Goal: Information Seeking & Learning: Compare options

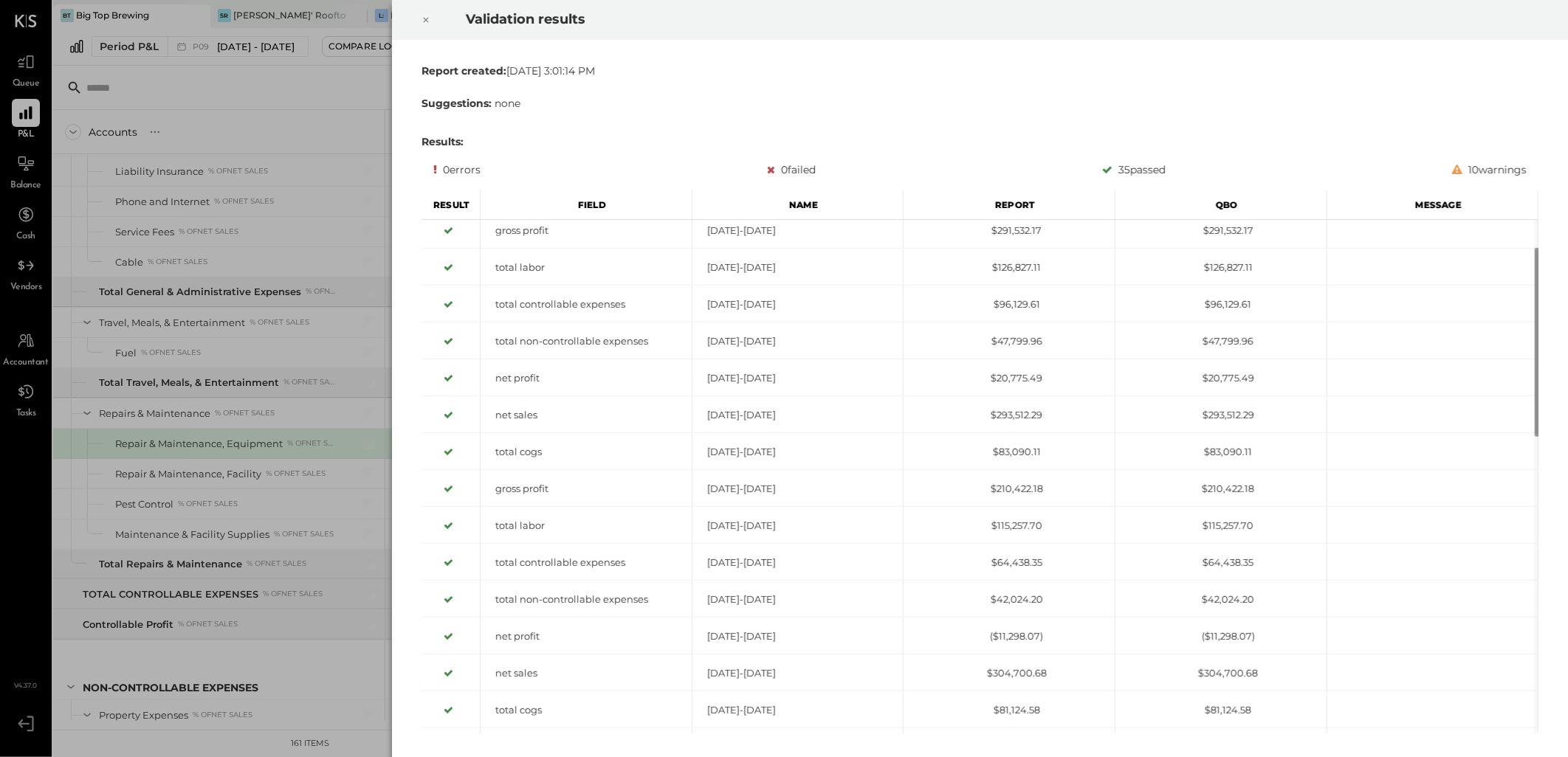
click at [429, 19] on icon at bounding box center [425, 19] width 9 height 18
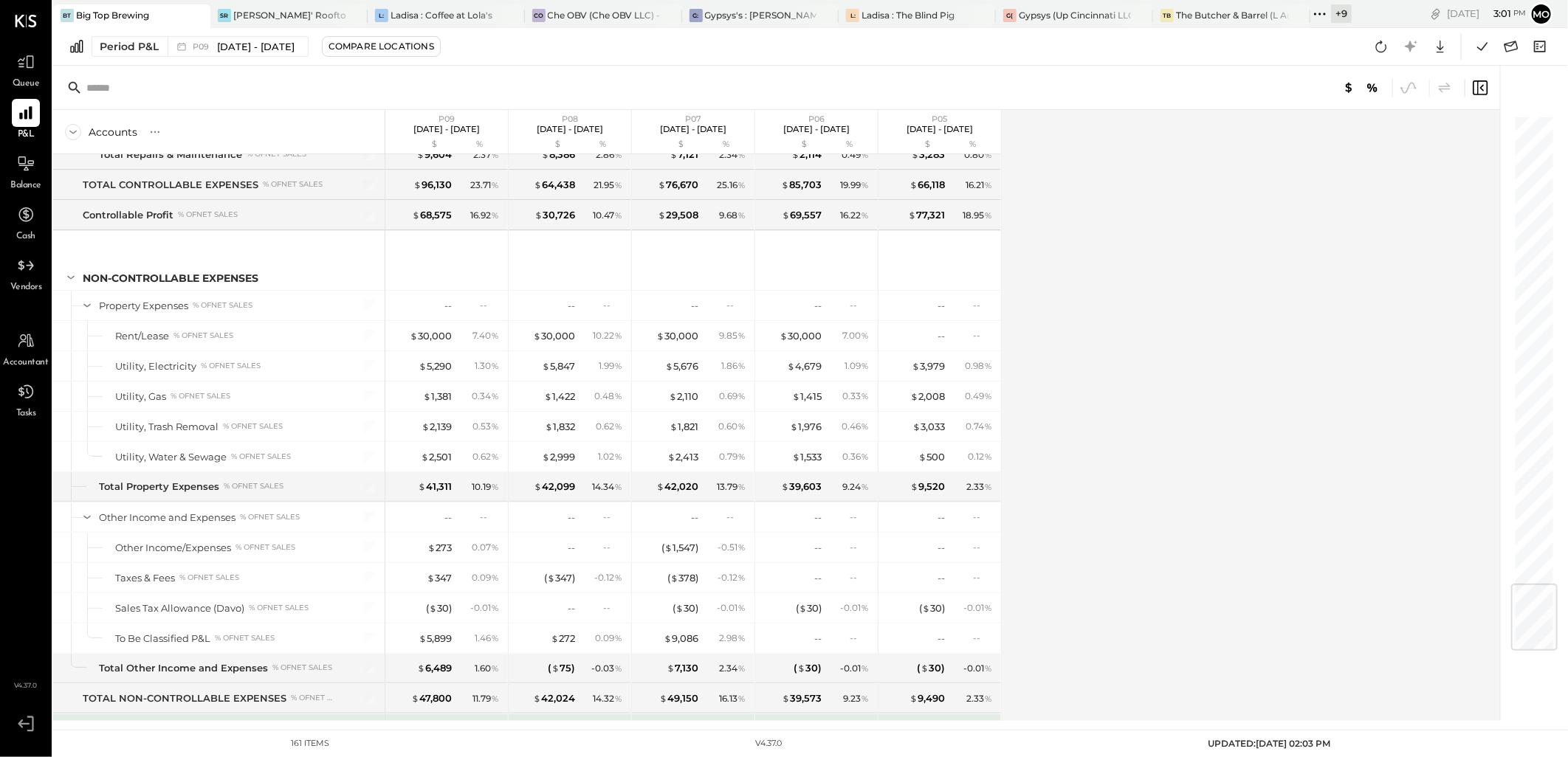
scroll to position [3982, 0]
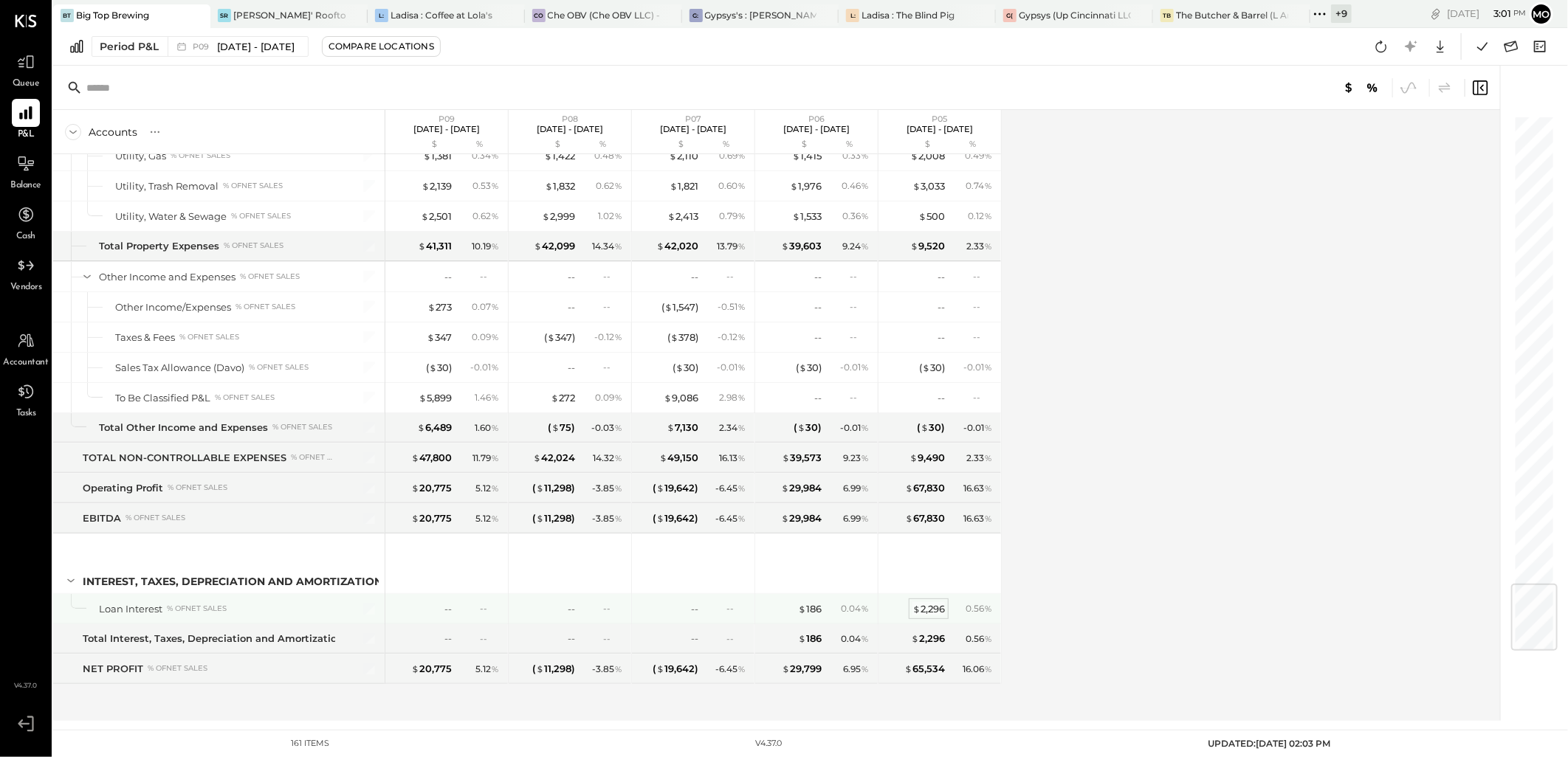
click at [924, 608] on div "$ 2,296" at bounding box center [928, 609] width 33 height 14
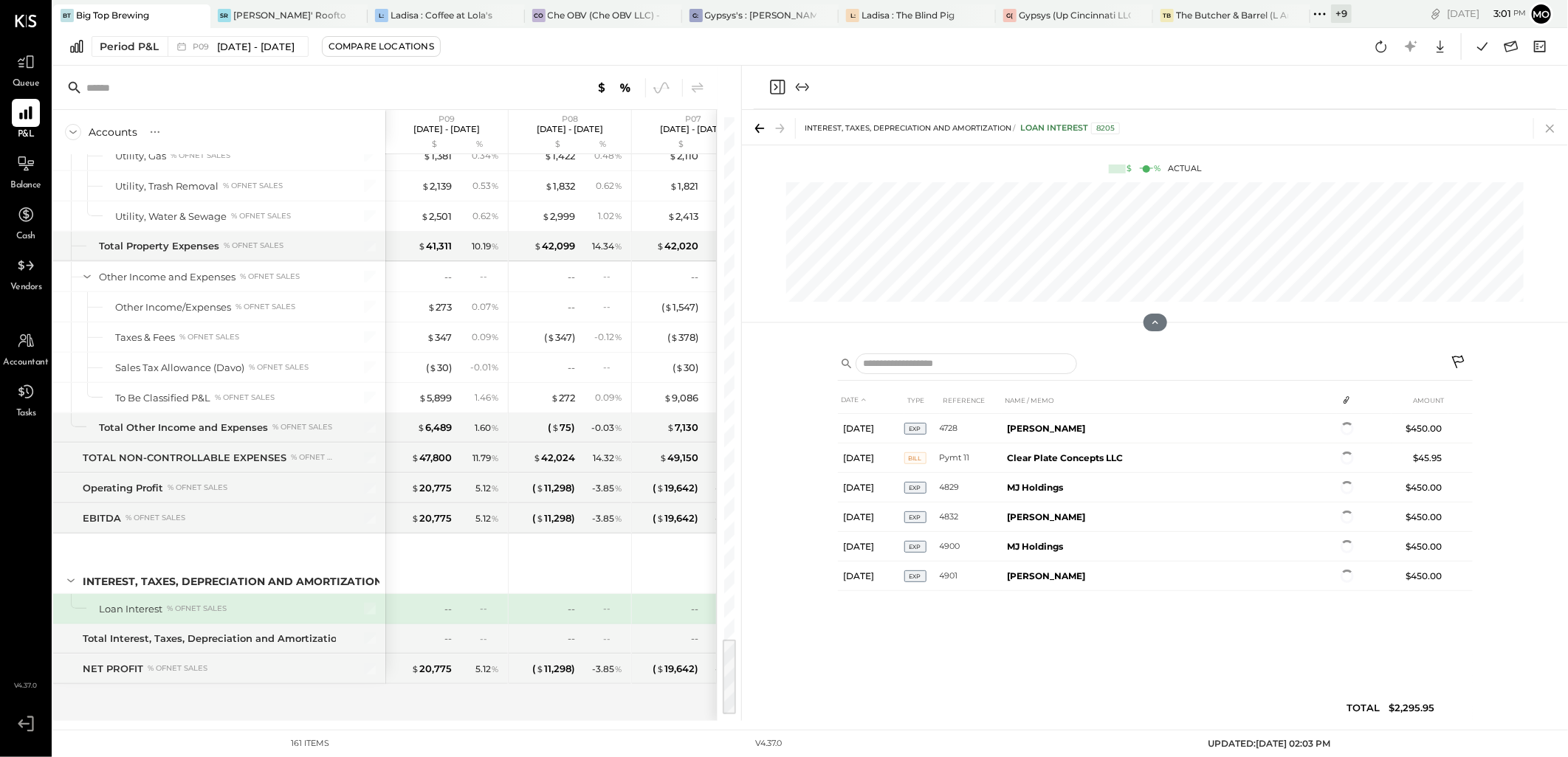
click at [1546, 129] on icon at bounding box center [1550, 128] width 21 height 21
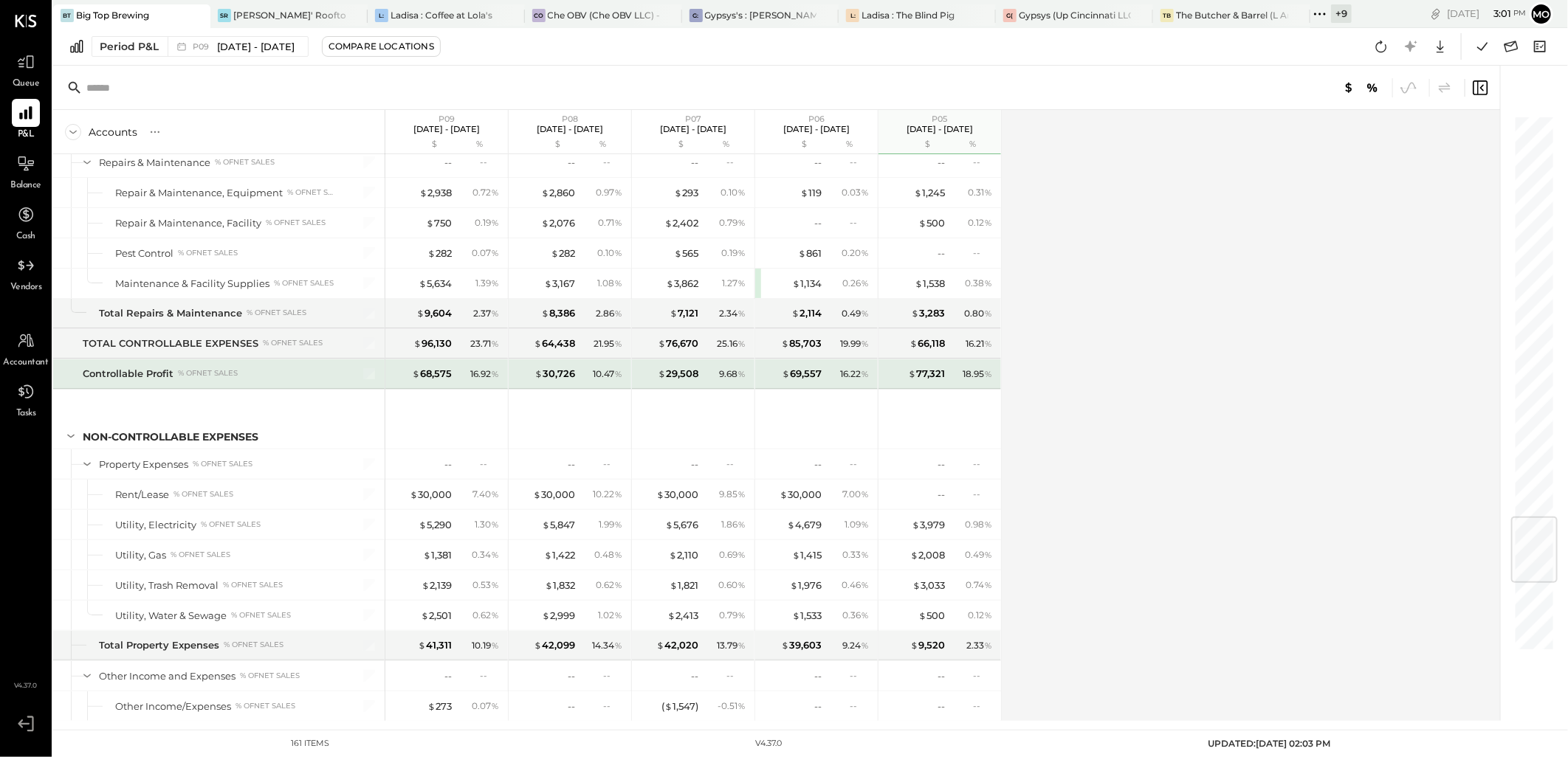
scroll to position [3407, 0]
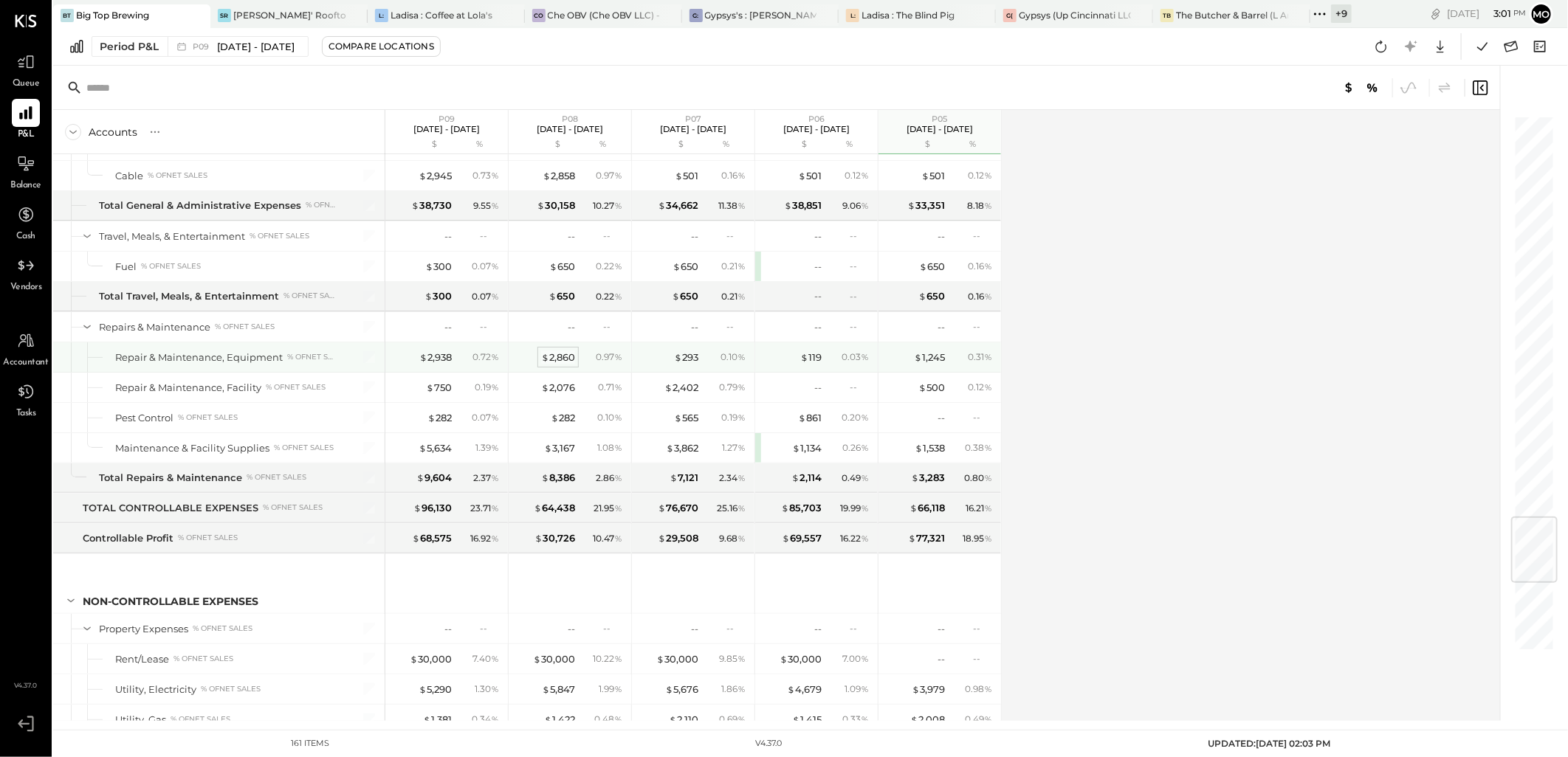
click at [567, 364] on div "$ 2,860" at bounding box center [558, 358] width 34 height 14
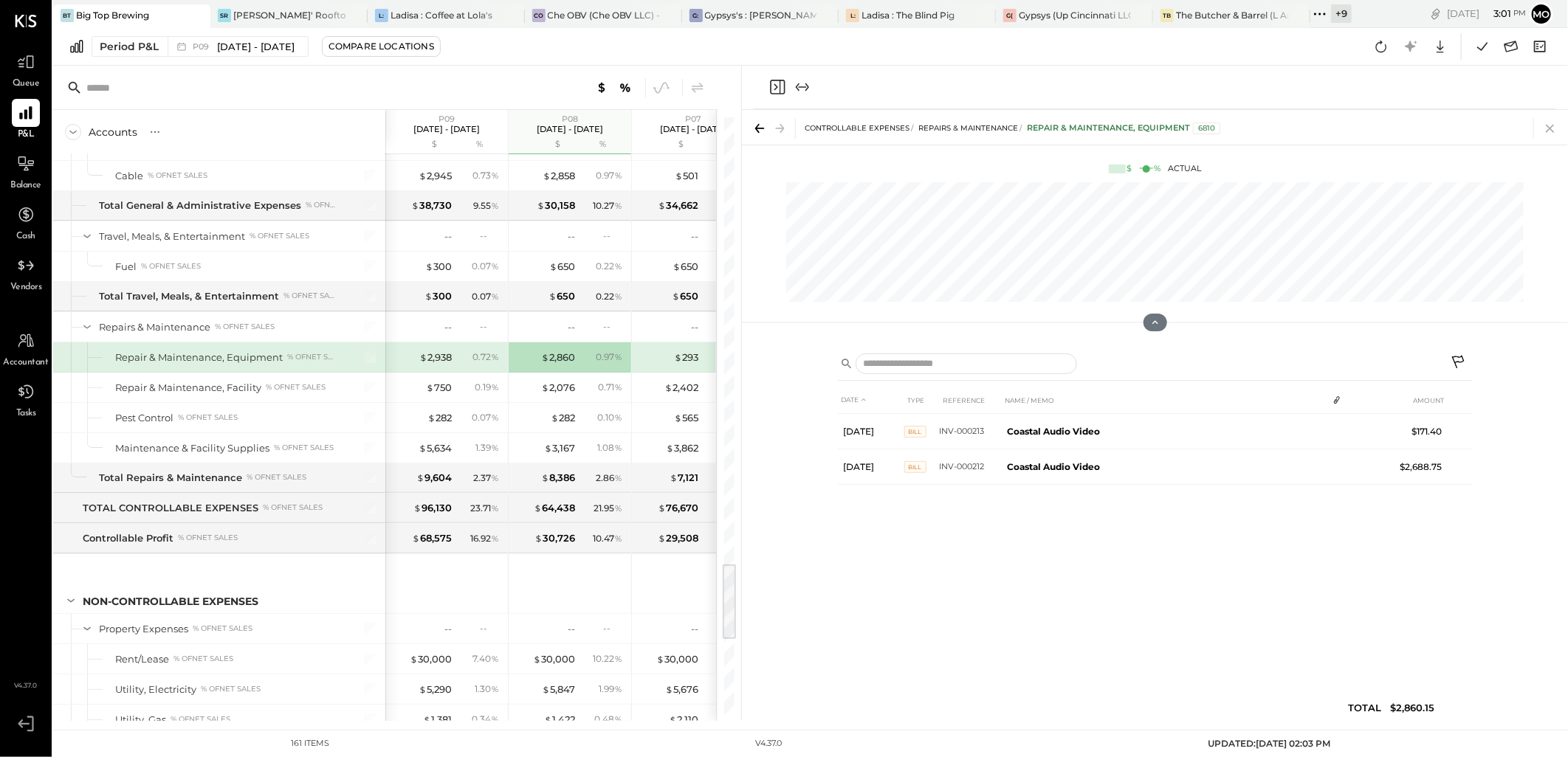
click at [1547, 128] on icon at bounding box center [1550, 128] width 21 height 21
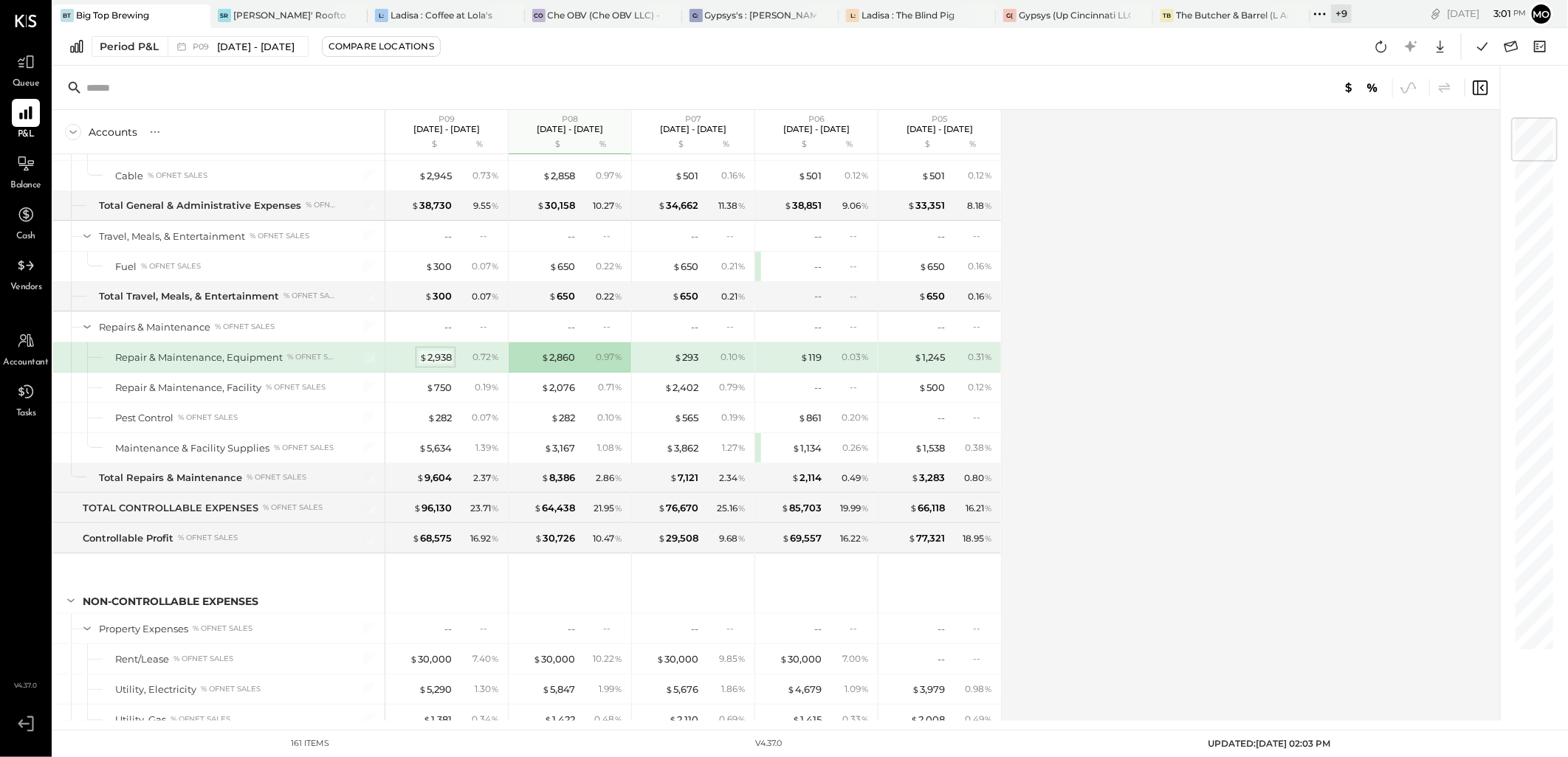
click at [444, 362] on div "$ 2,938" at bounding box center [435, 358] width 33 height 14
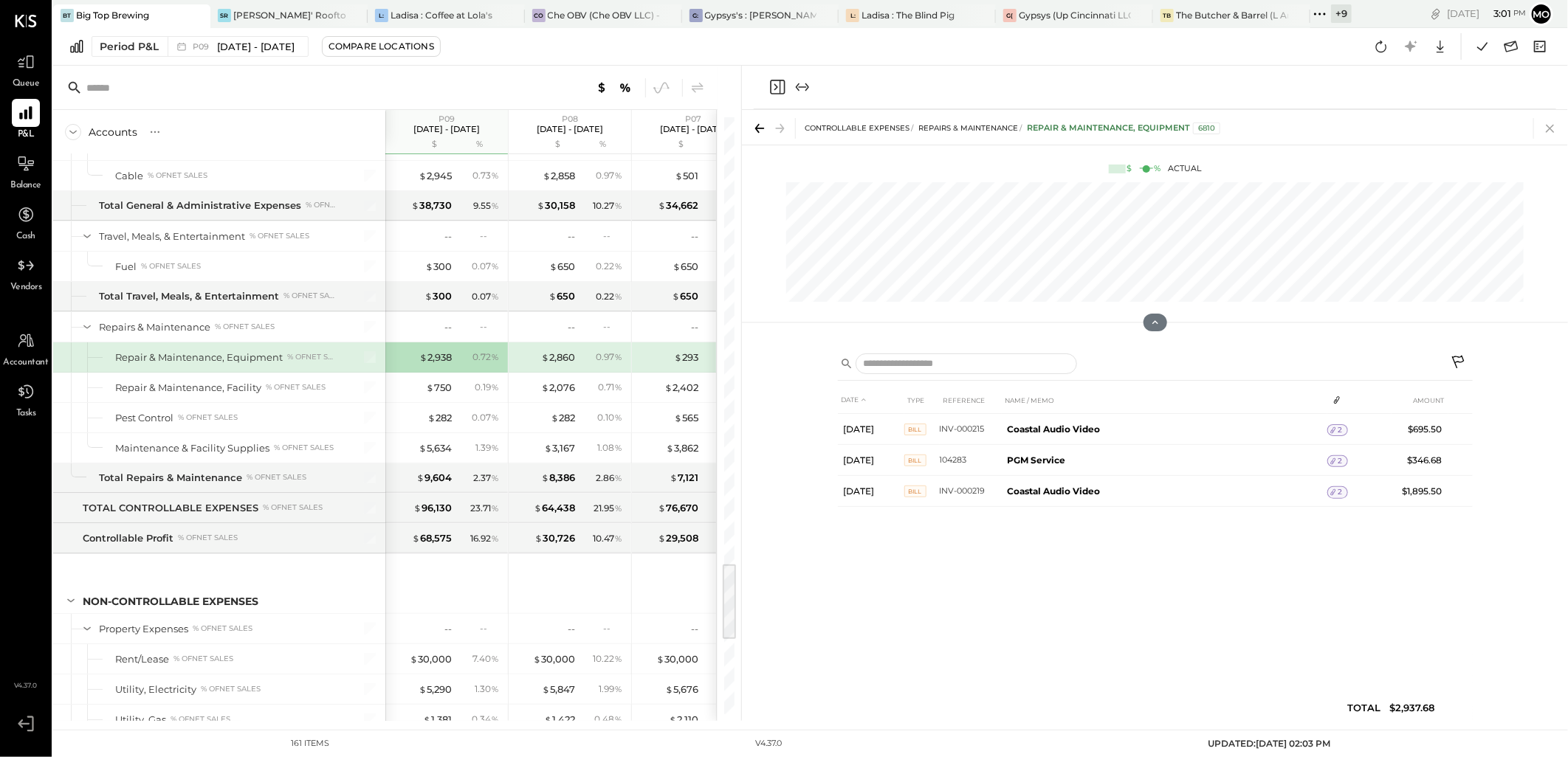
click at [1545, 132] on icon at bounding box center [1550, 128] width 21 height 21
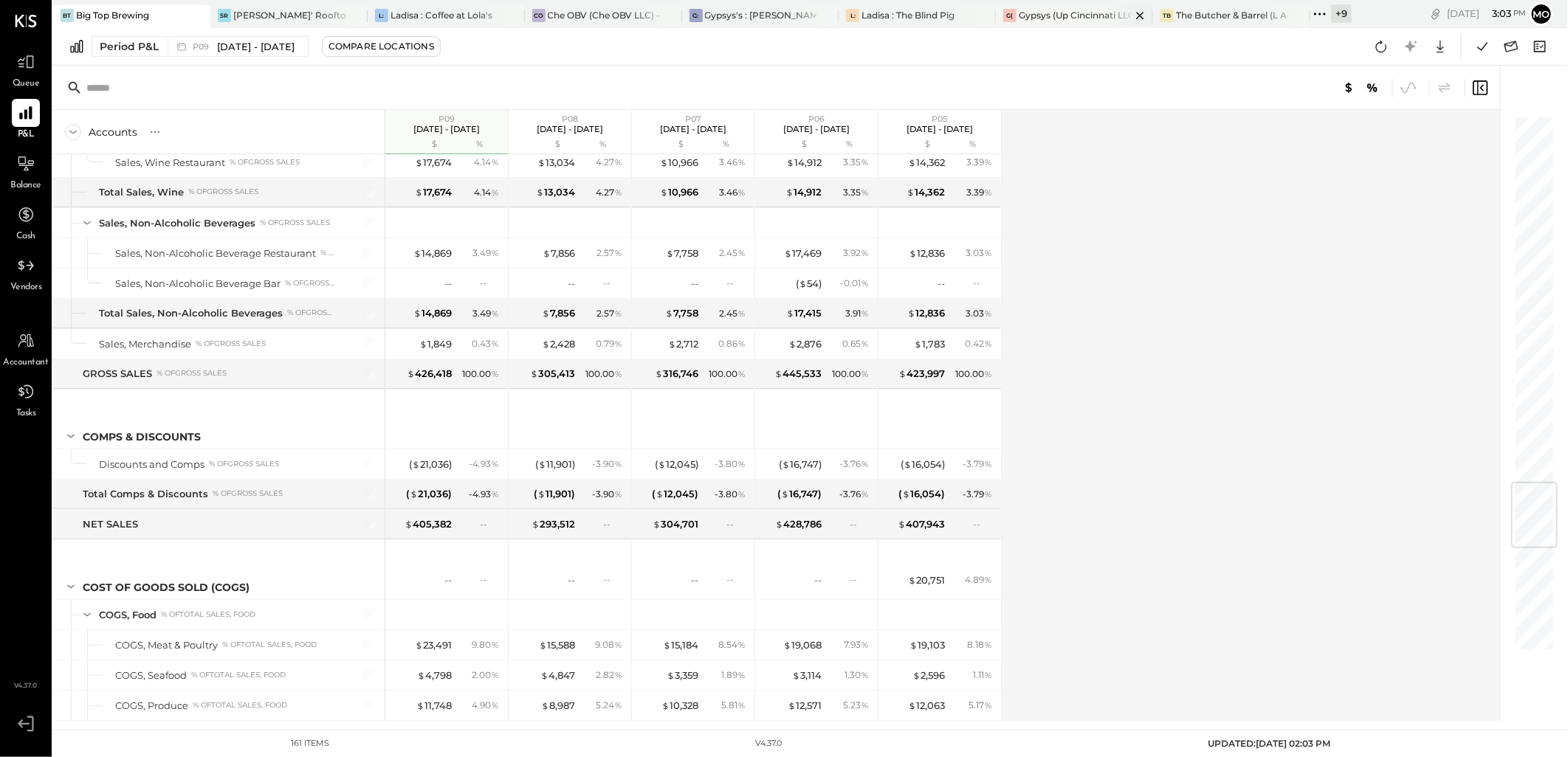
scroll to position [2880, 0]
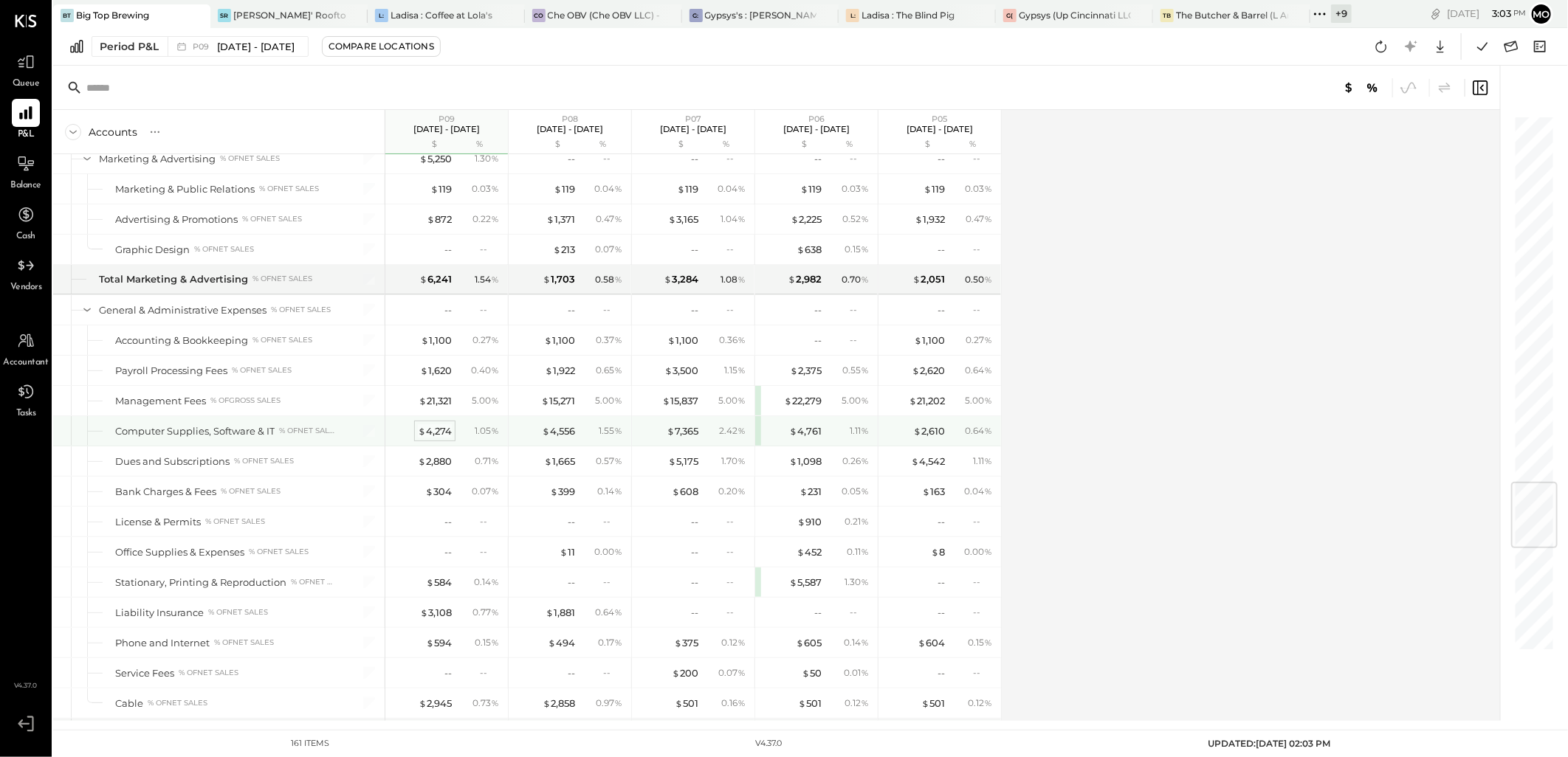
click at [441, 438] on div "$ 4,274" at bounding box center [435, 431] width 34 height 14
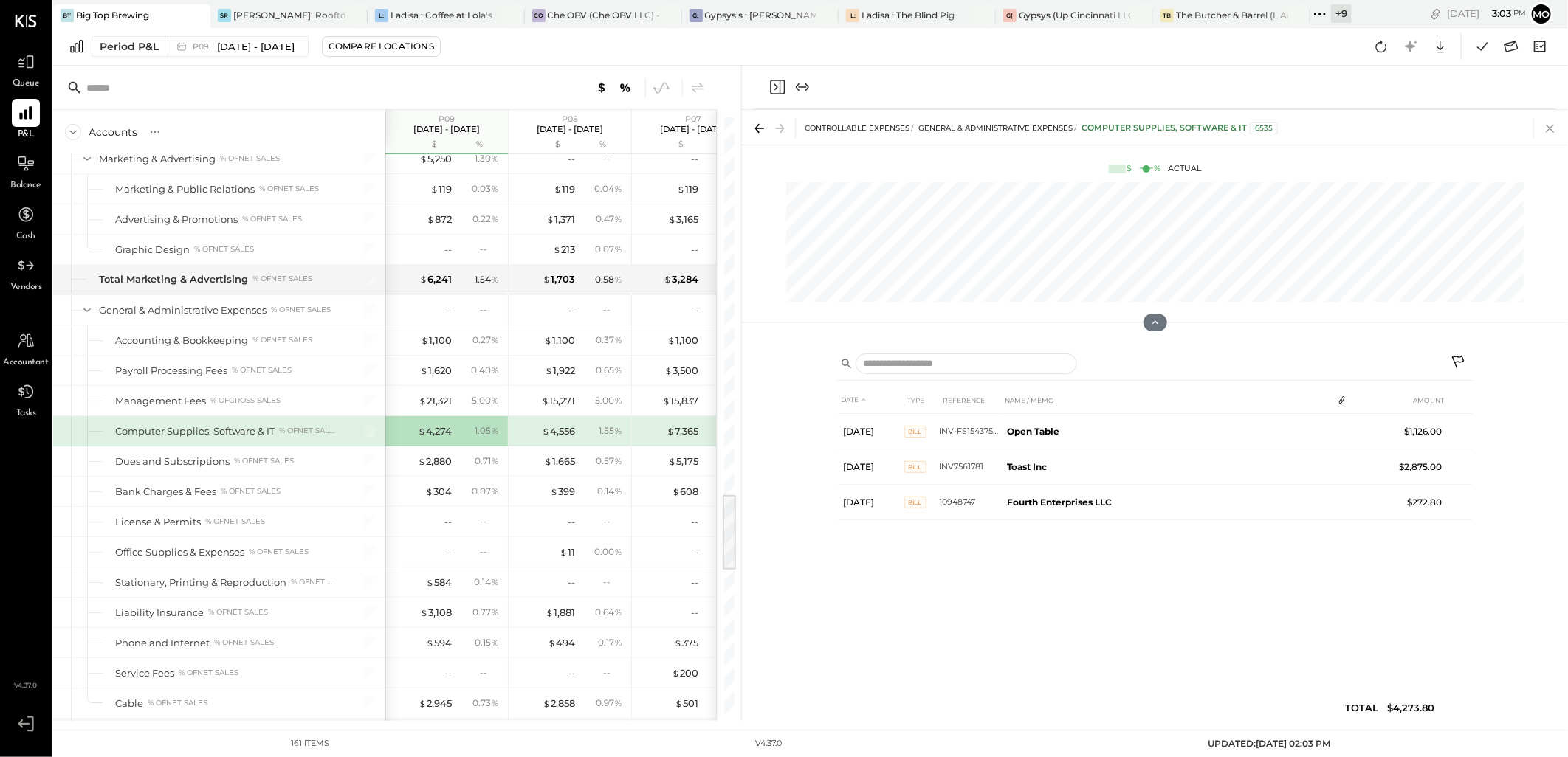
click at [1554, 126] on icon at bounding box center [1550, 128] width 21 height 21
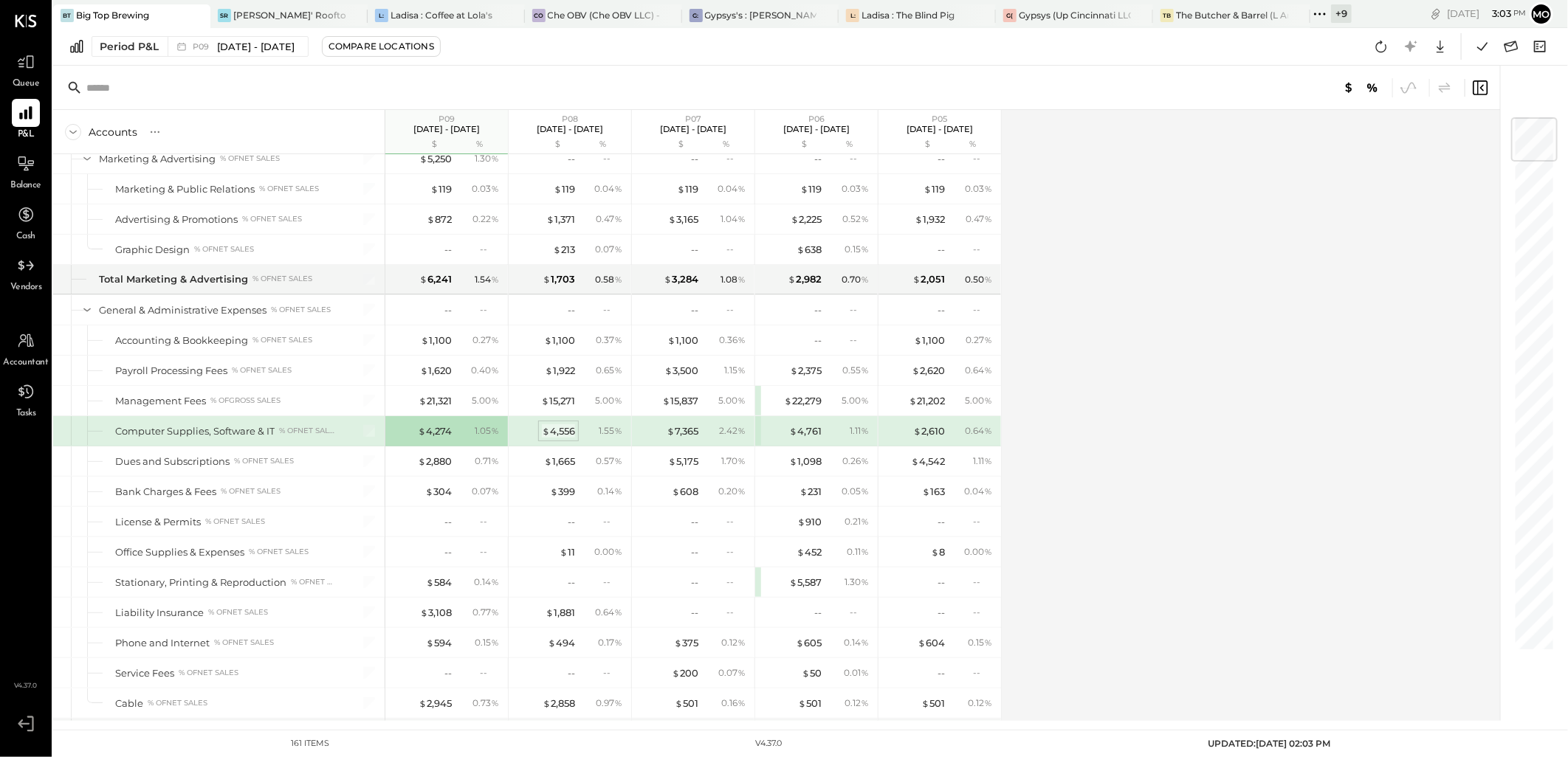
click at [555, 437] on div "$ 4,556" at bounding box center [558, 431] width 33 height 14
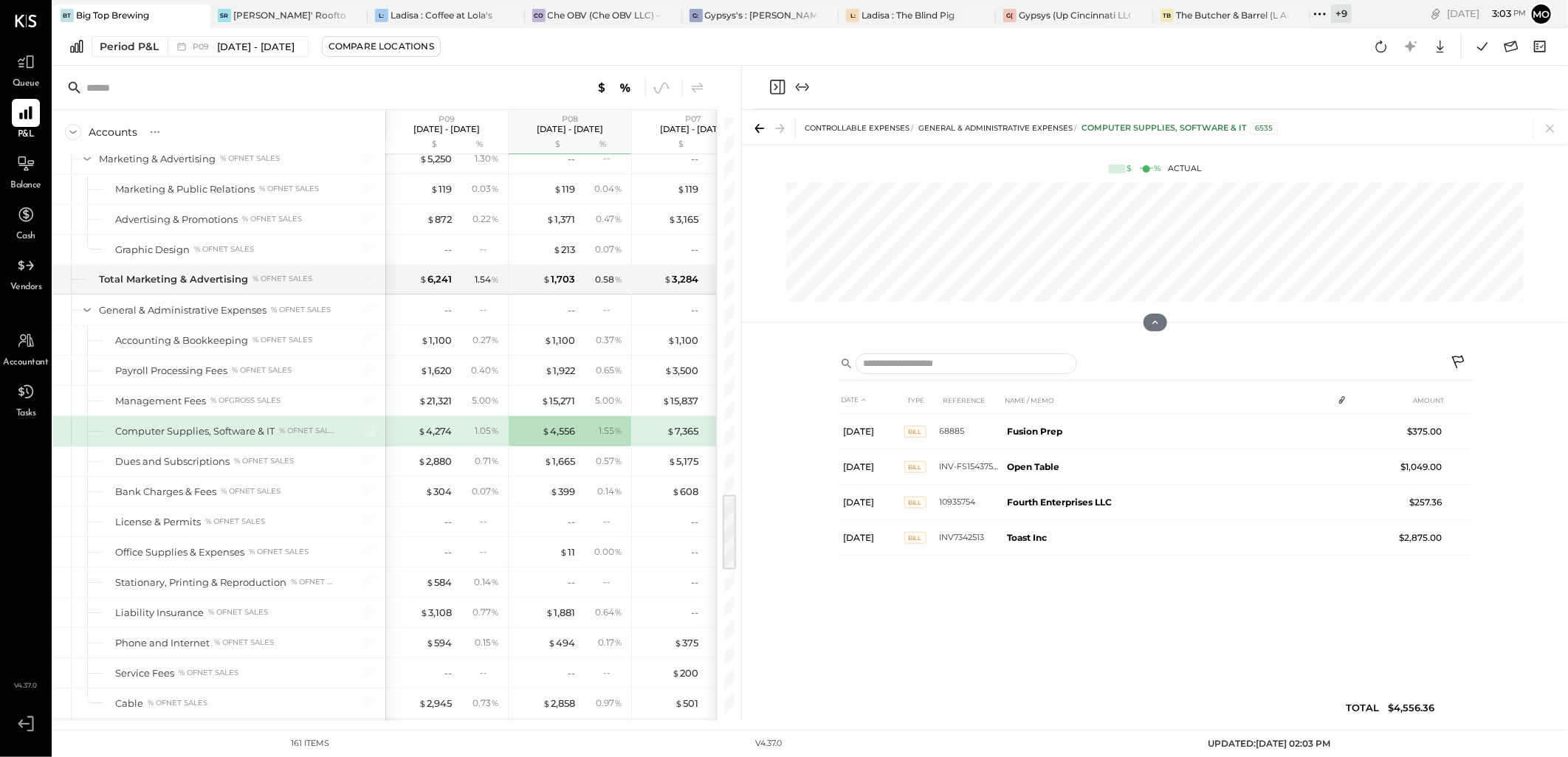
drag, startPoint x: 1538, startPoint y: 137, endPoint x: 1548, endPoint y: 132, distance: 11.2
click at [1539, 137] on div at bounding box center [1546, 128] width 27 height 21
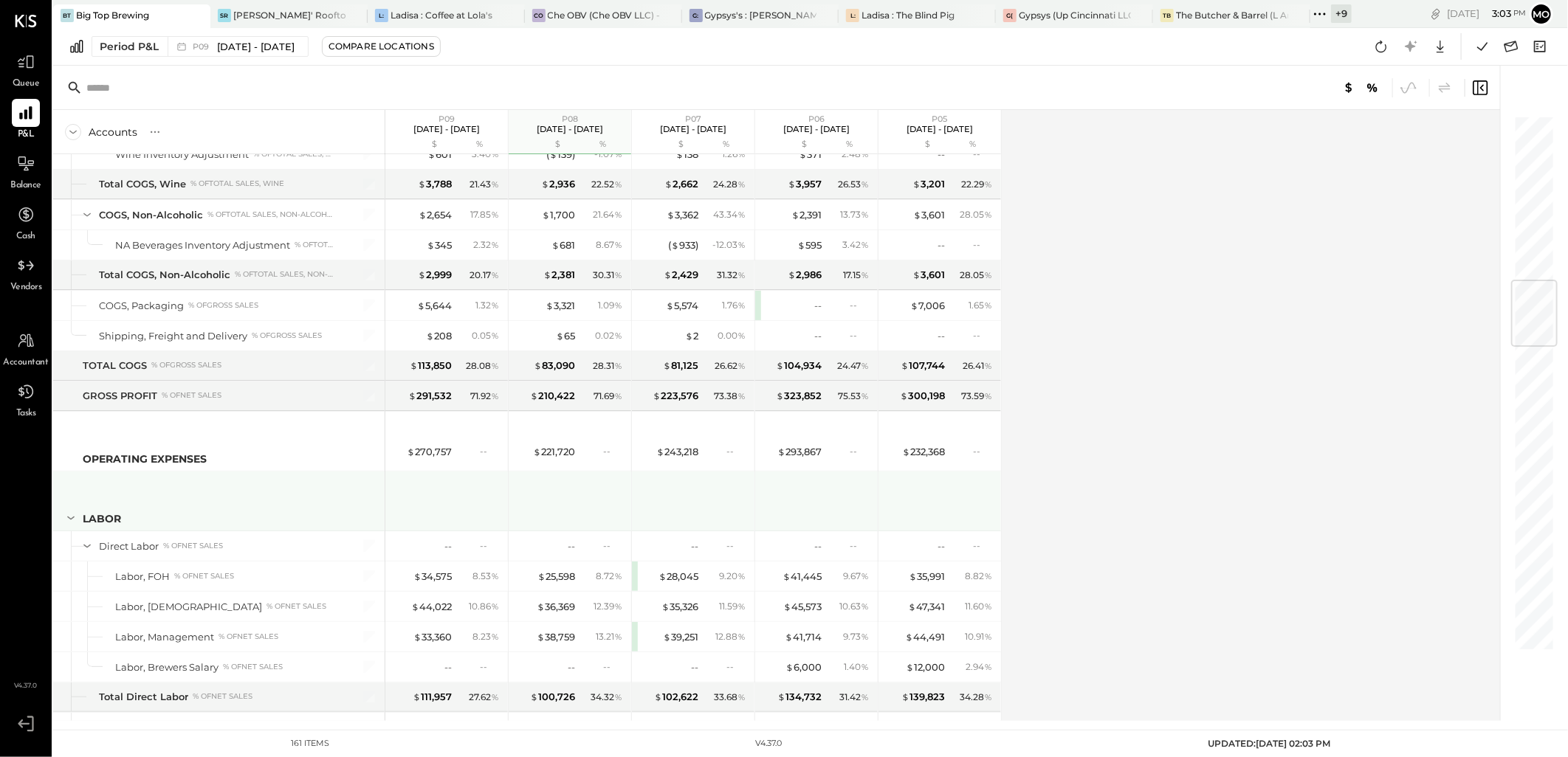
scroll to position [1732, 0]
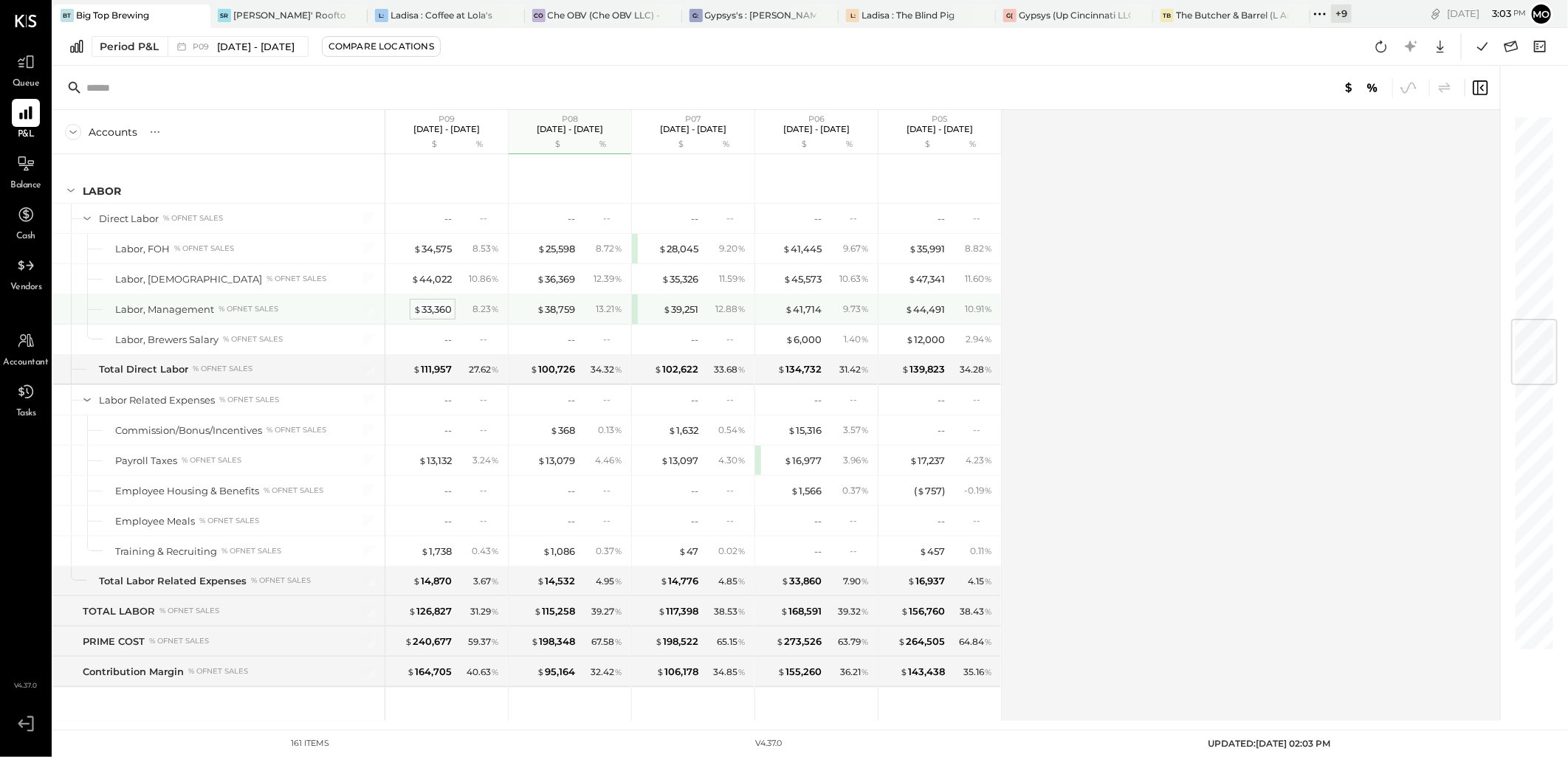
click at [431, 308] on div "$ 33,360" at bounding box center [433, 310] width 39 height 14
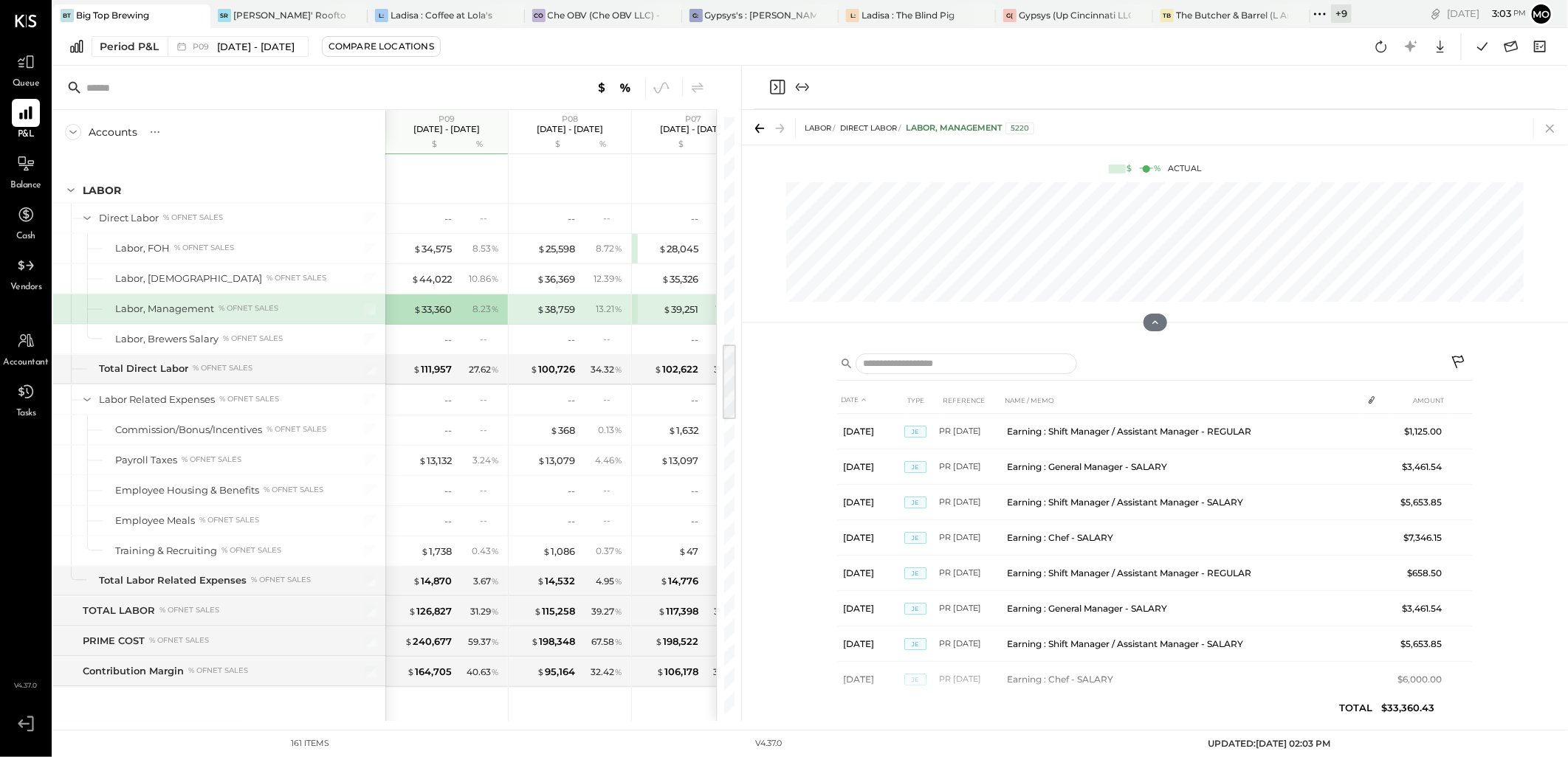
click at [1548, 125] on icon at bounding box center [1549, 128] width 8 height 8
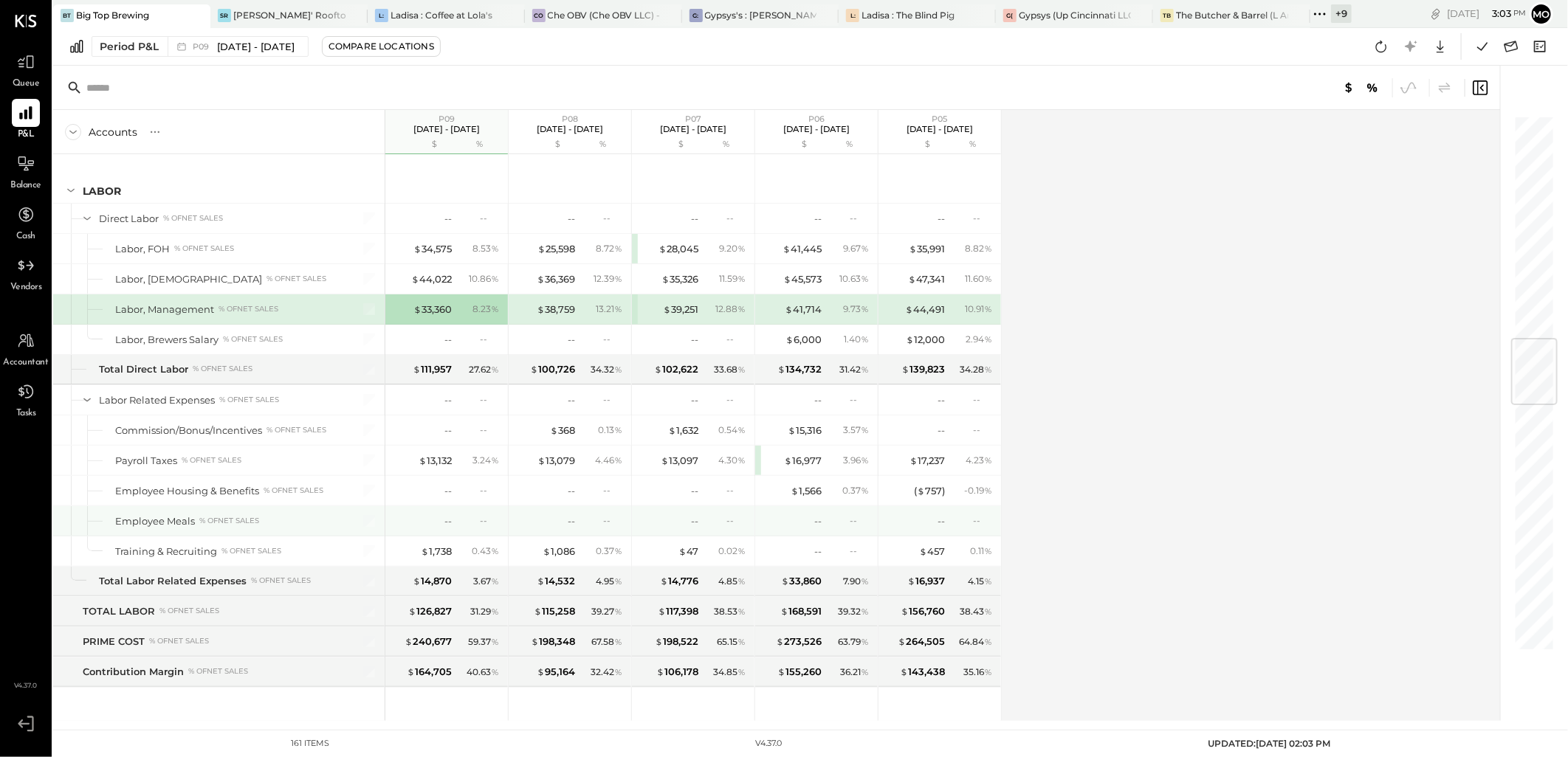
scroll to position [1896, 0]
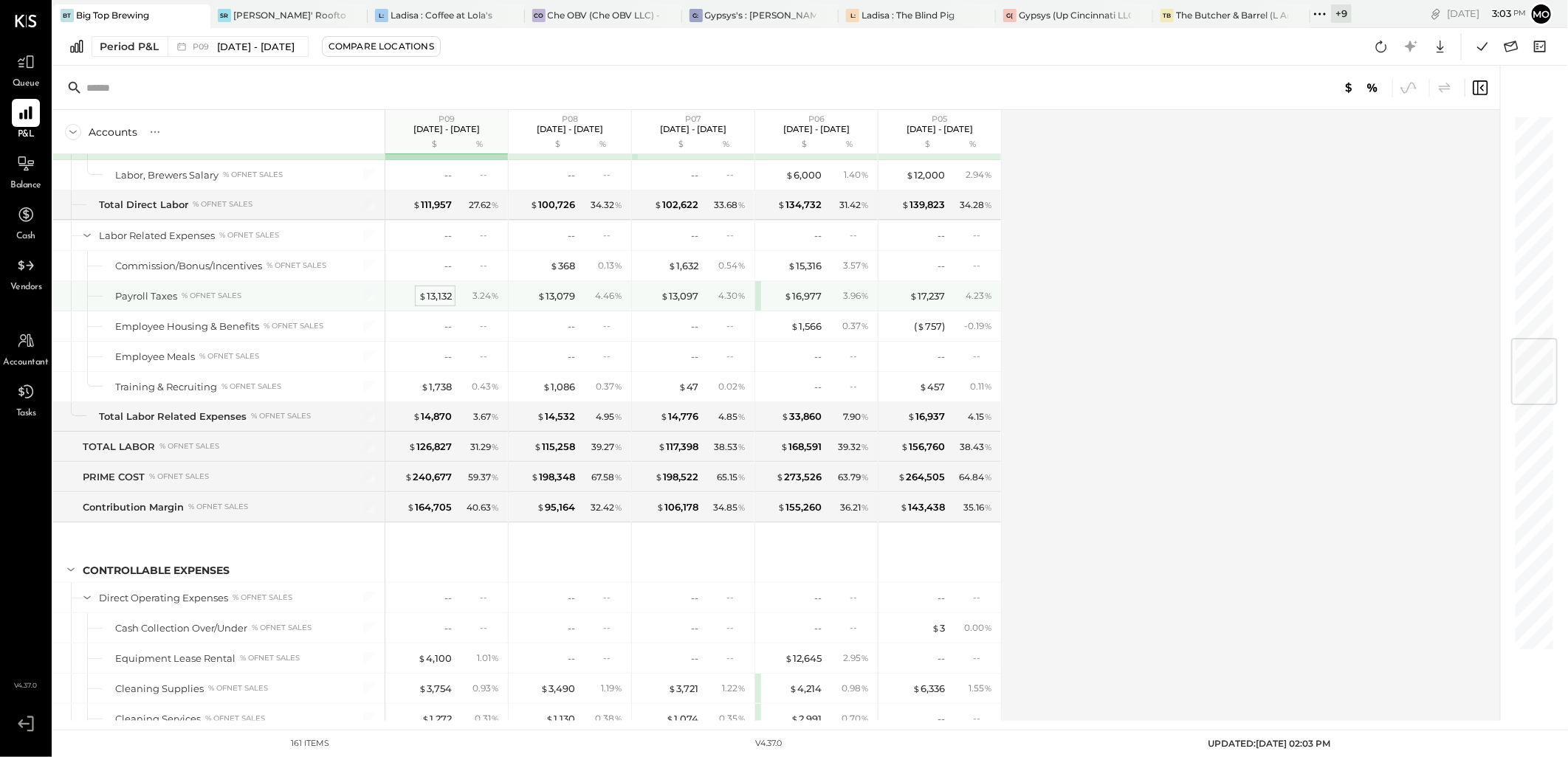
click at [422, 300] on span "$" at bounding box center [423, 296] width 8 height 12
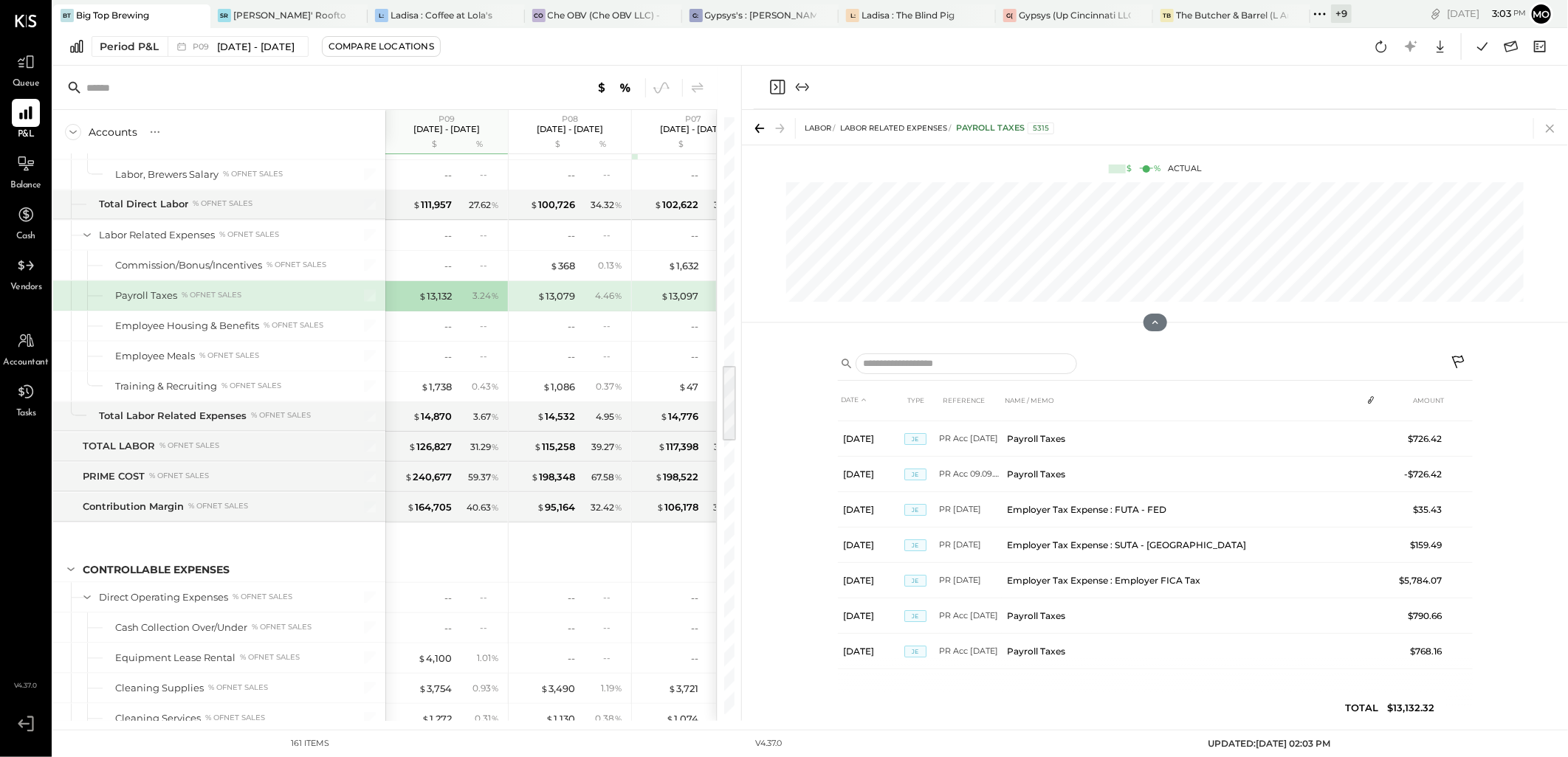
scroll to position [70, 0]
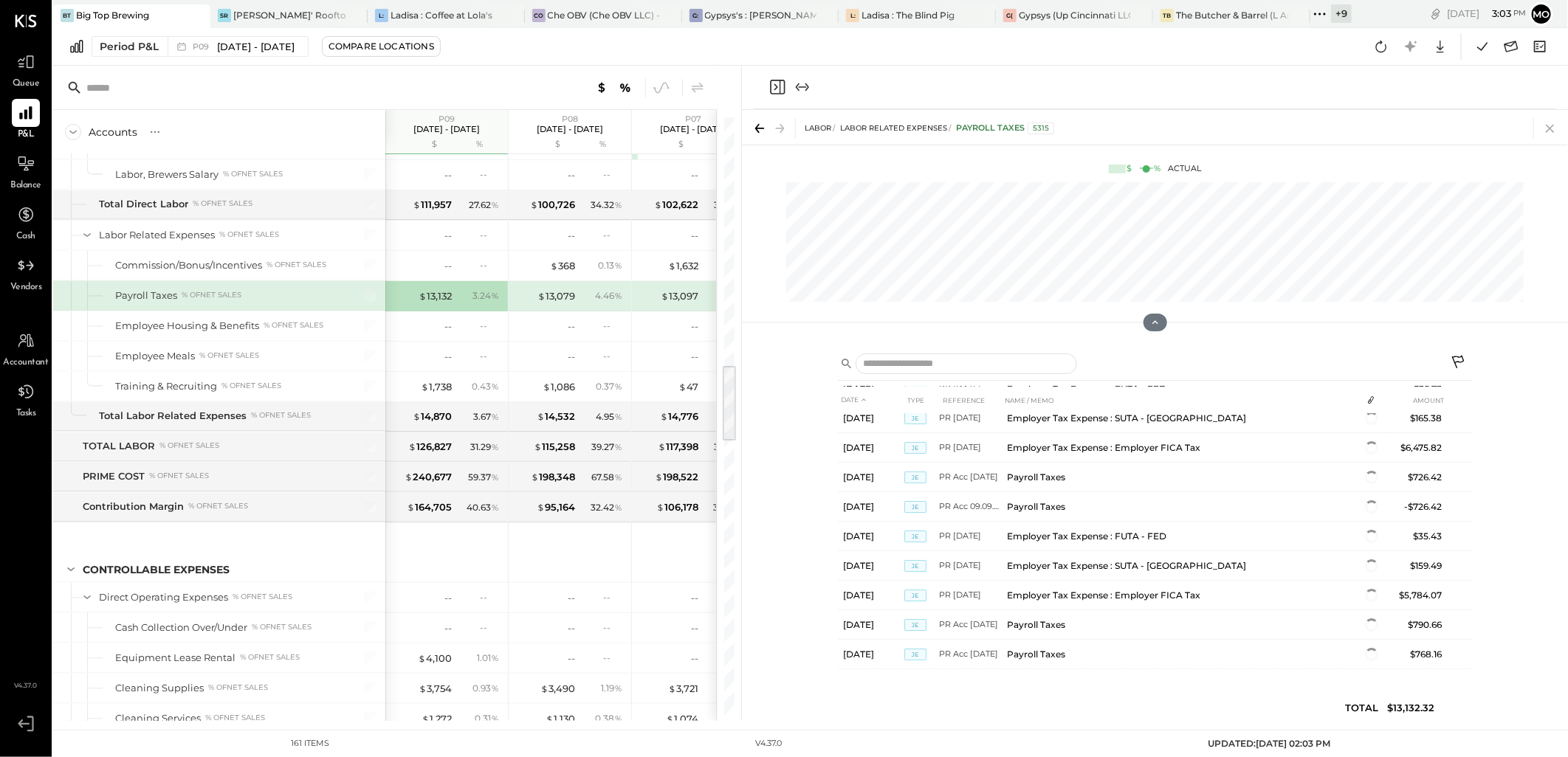
click at [1543, 127] on icon at bounding box center [1550, 128] width 21 height 21
